Goal: Book appointment/travel/reservation

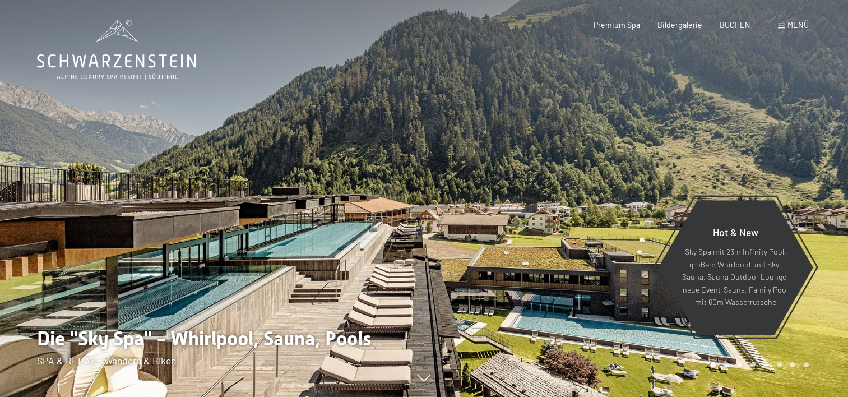
click at [791, 27] on span "Menü" at bounding box center [798, 25] width 21 height 10
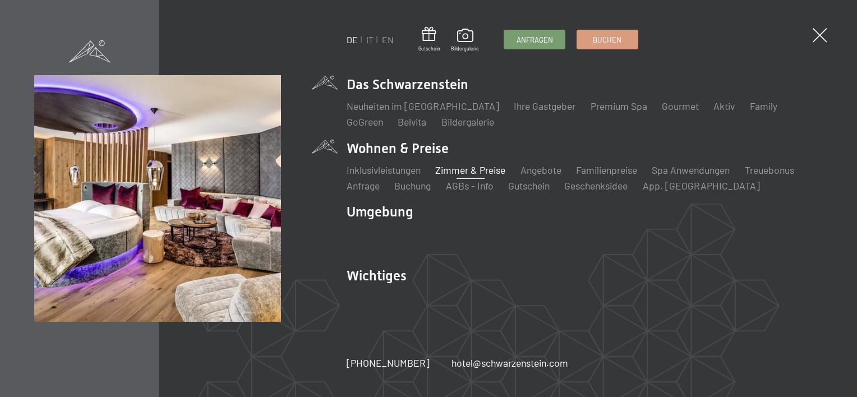
click at [460, 169] on link "Zimmer & Preise" at bounding box center [470, 170] width 70 height 12
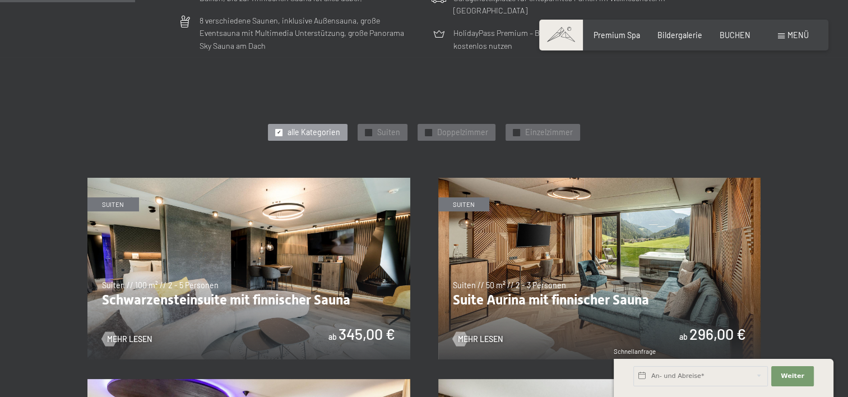
scroll to position [505, 0]
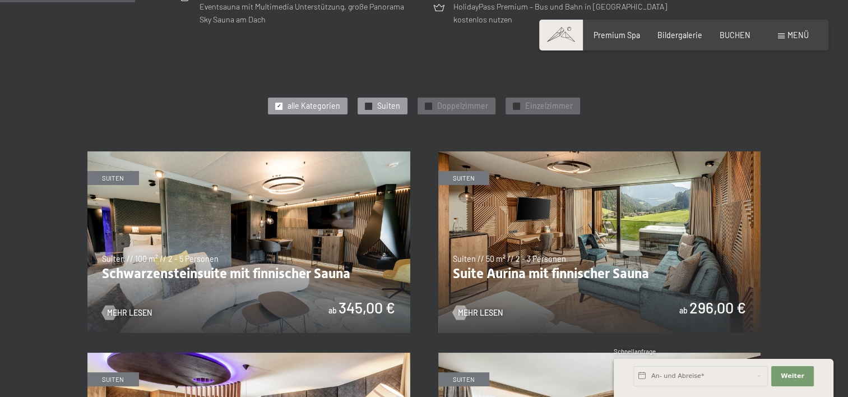
click at [384, 105] on span "Suiten" at bounding box center [388, 105] width 23 height 11
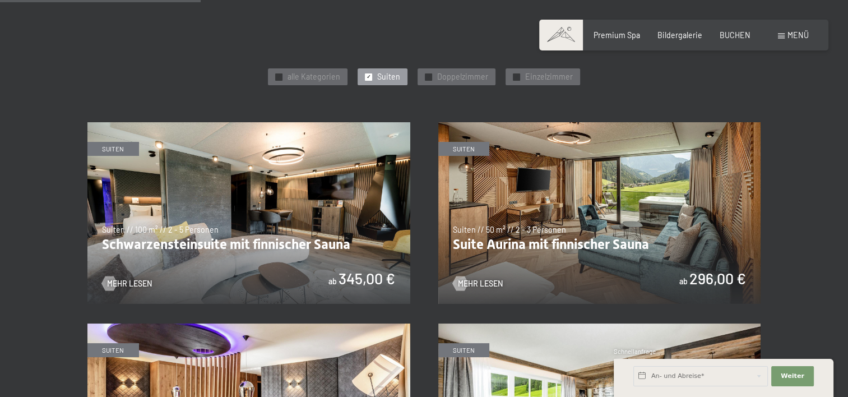
scroll to position [561, 0]
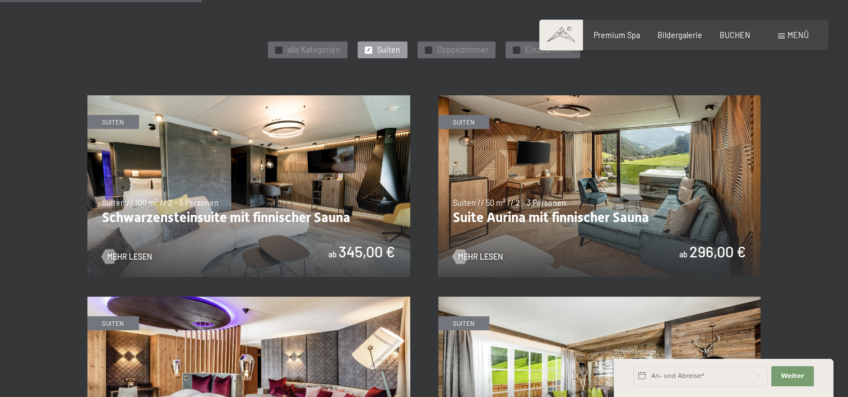
click at [565, 186] on img at bounding box center [600, 186] width 323 height 182
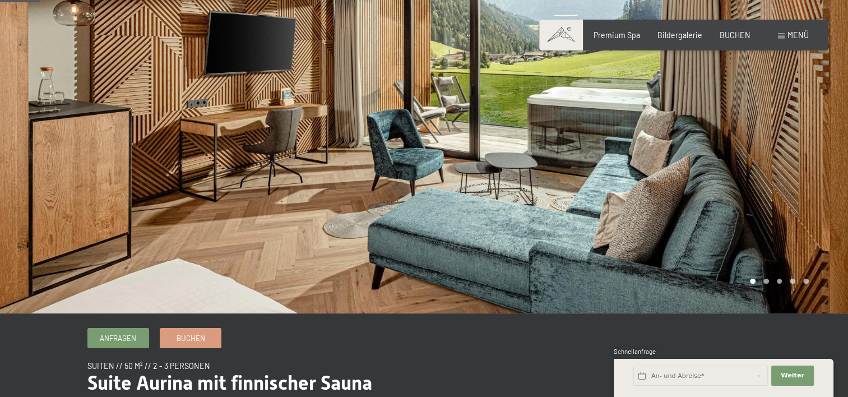
scroll to position [112, 0]
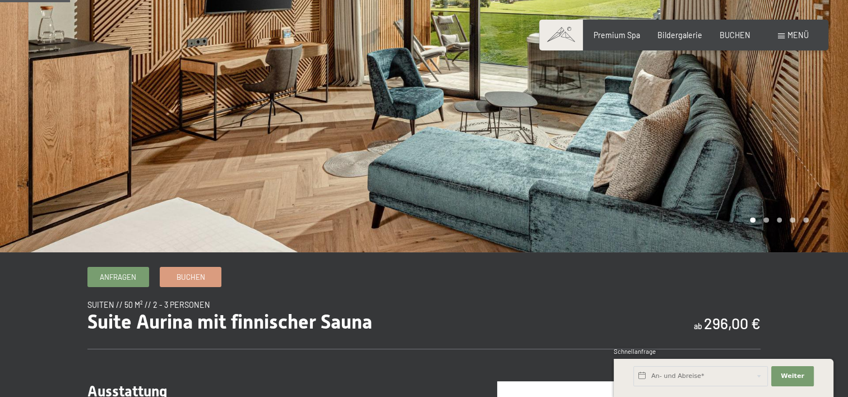
click at [765, 222] on div at bounding box center [637, 70] width 425 height 364
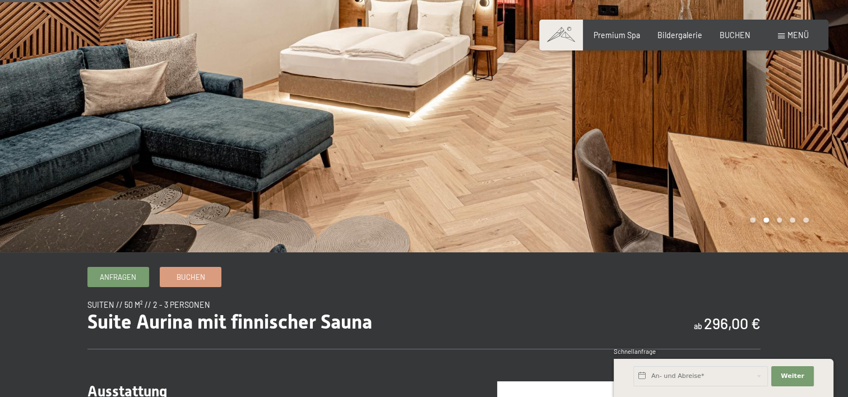
click at [765, 222] on div at bounding box center [637, 70] width 425 height 364
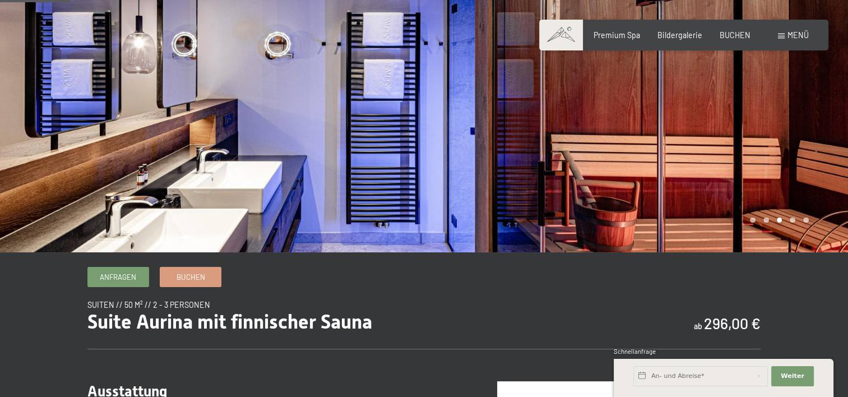
click at [765, 222] on div at bounding box center [637, 70] width 425 height 364
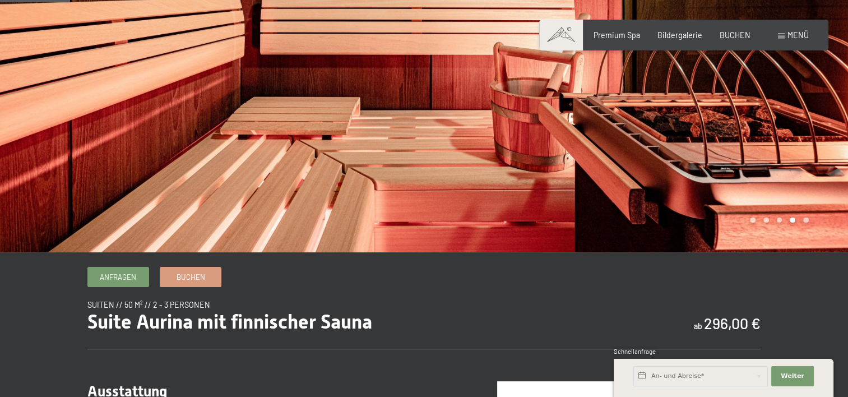
click at [765, 222] on div at bounding box center [637, 70] width 425 height 364
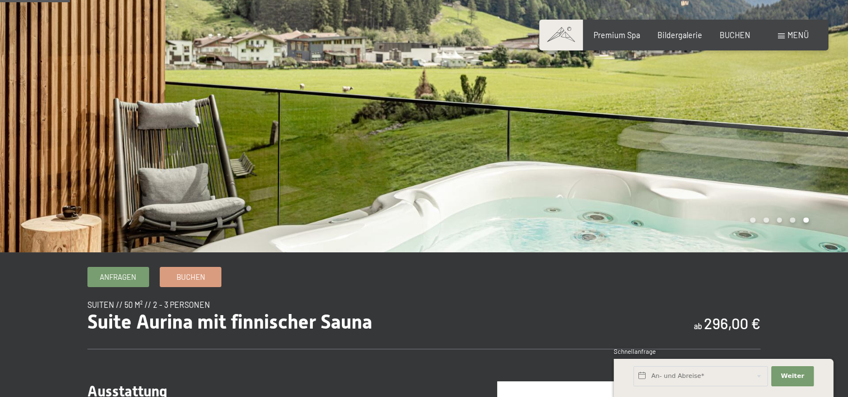
click at [765, 222] on div at bounding box center [637, 70] width 425 height 364
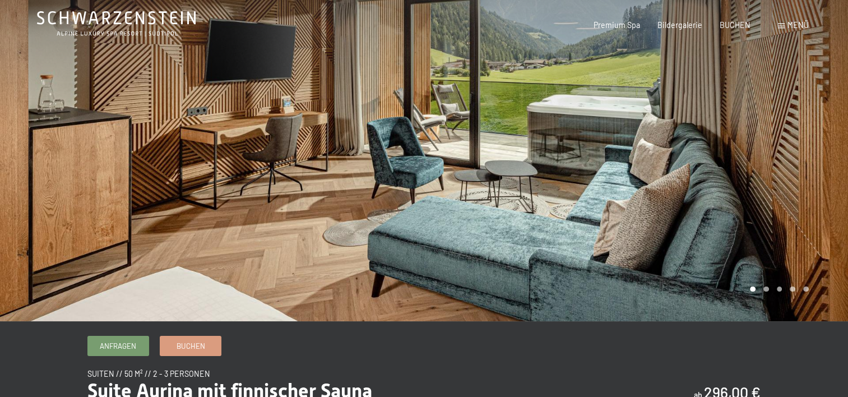
scroll to position [0, 0]
